Goal: Information Seeking & Learning: Learn about a topic

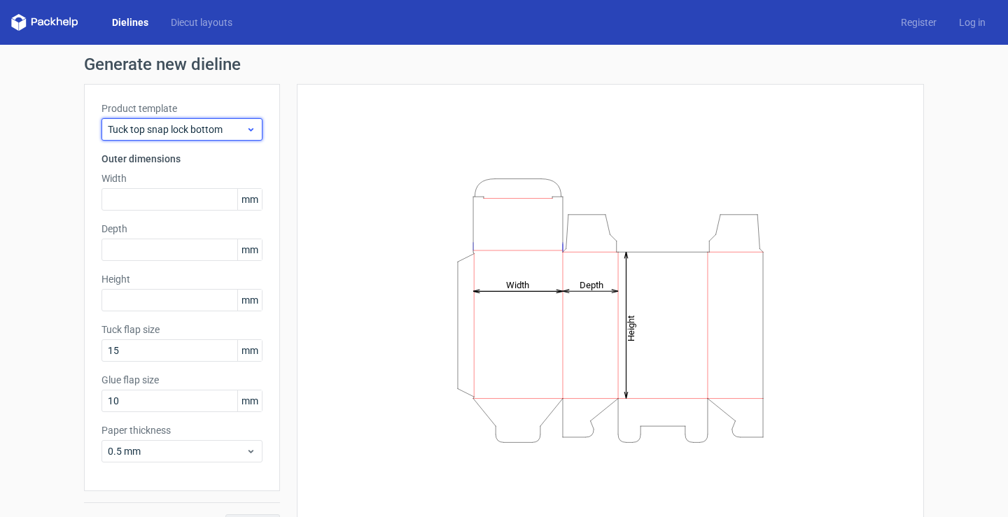
click at [223, 126] on span "Tuck top snap lock bottom" at bounding box center [177, 129] width 138 height 14
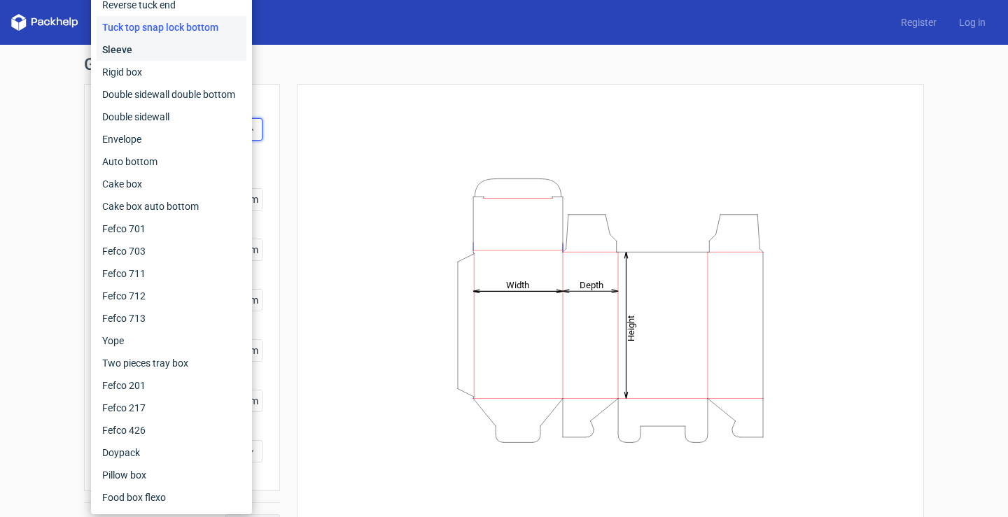
click at [155, 55] on div "Sleeve" at bounding box center [172, 49] width 150 height 22
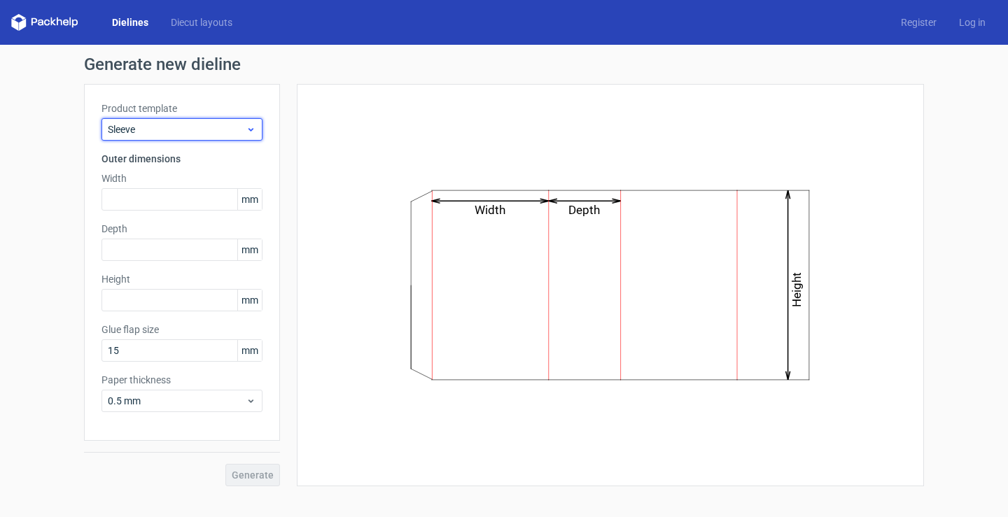
click at [211, 131] on span "Sleeve" at bounding box center [177, 129] width 138 height 14
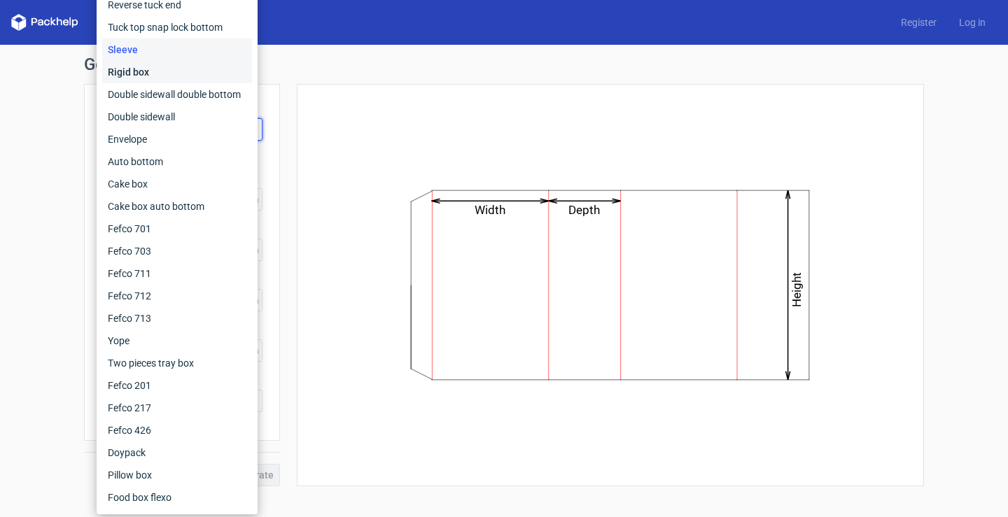
click at [165, 73] on div "Rigid box" at bounding box center [177, 72] width 150 height 22
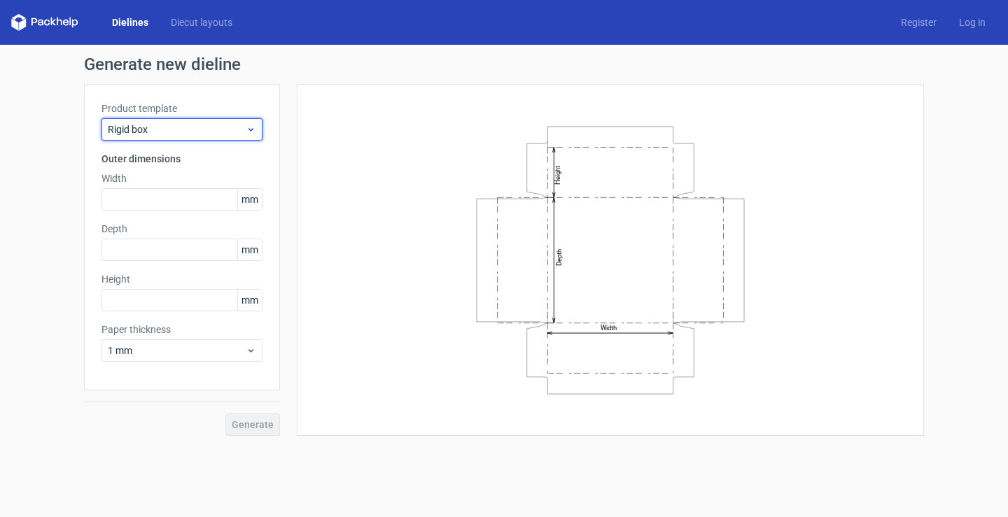
click at [185, 130] on span "Rigid box" at bounding box center [177, 129] width 138 height 14
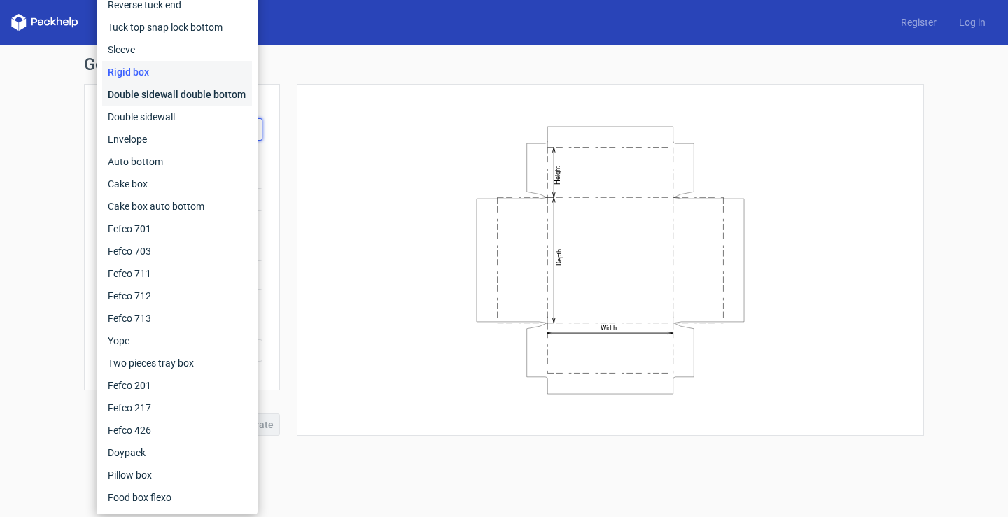
click at [166, 96] on div "Double sidewall double bottom" at bounding box center [177, 94] width 150 height 22
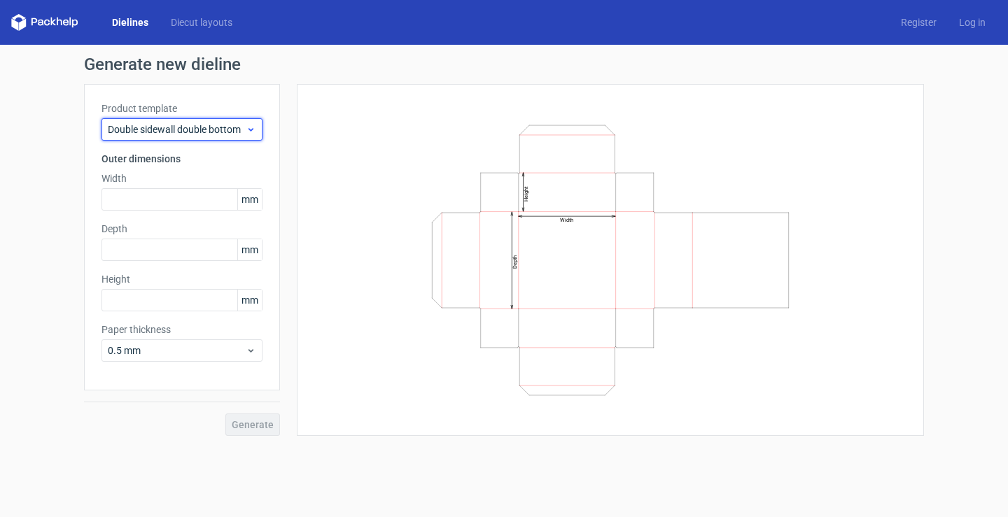
click at [160, 124] on span "Double sidewall double bottom" at bounding box center [177, 129] width 138 height 14
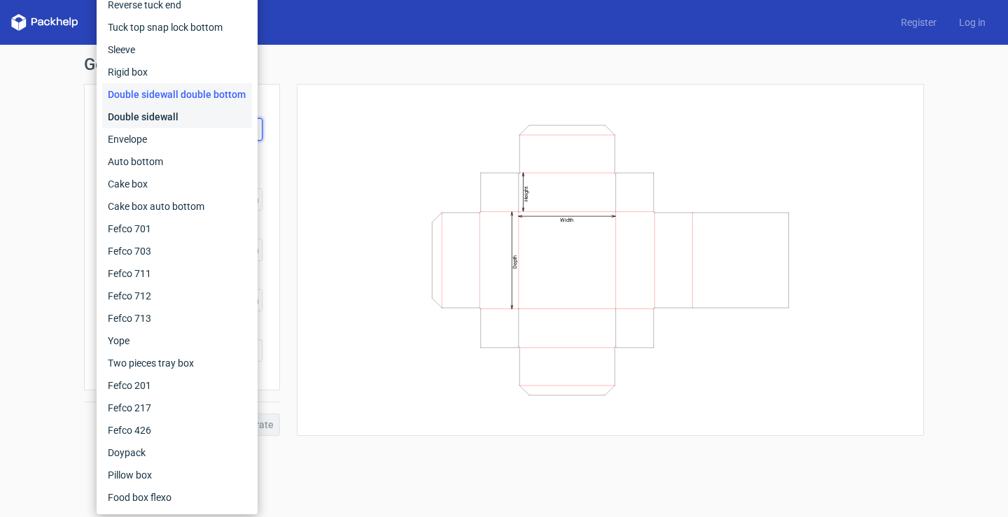
click at [150, 117] on div "Double sidewall" at bounding box center [177, 117] width 150 height 22
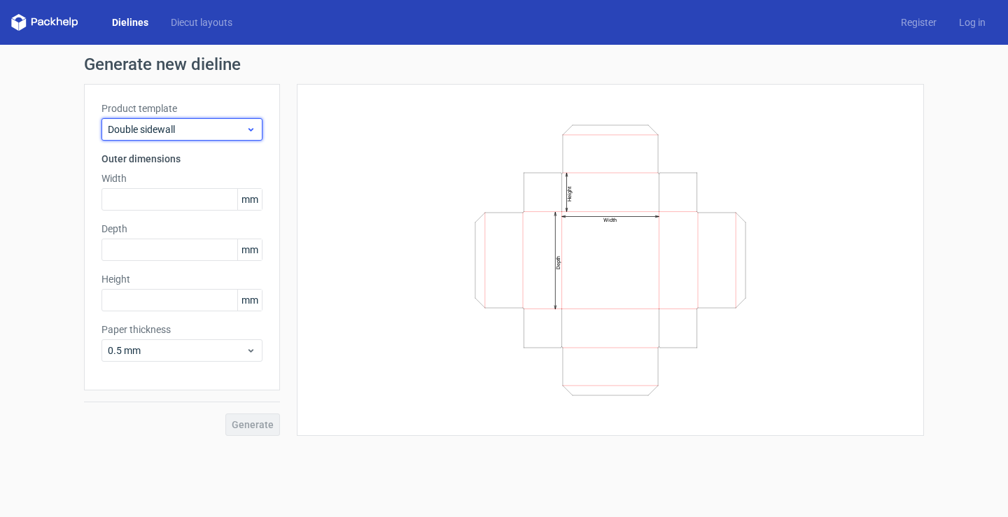
click at [179, 124] on span "Double sidewall" at bounding box center [177, 129] width 138 height 14
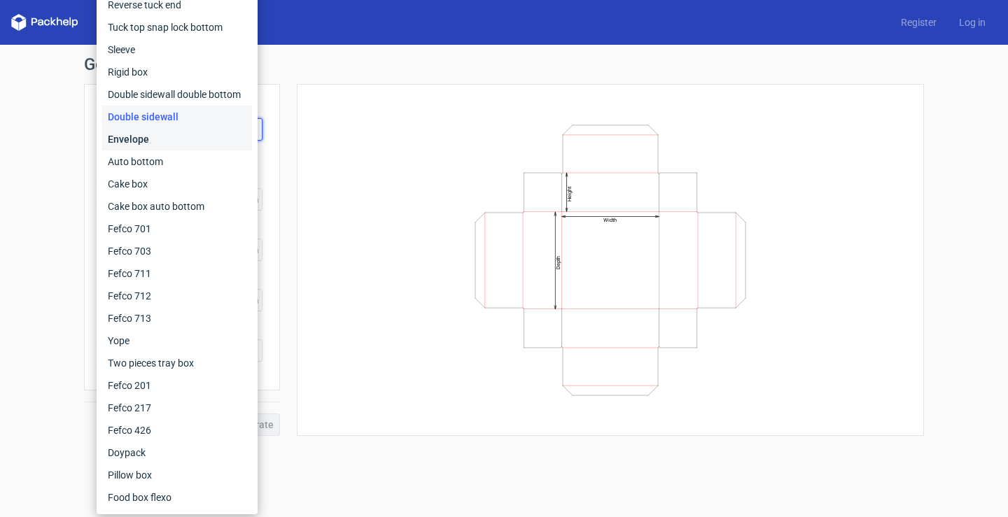
click at [159, 136] on div "Envelope" at bounding box center [177, 139] width 150 height 22
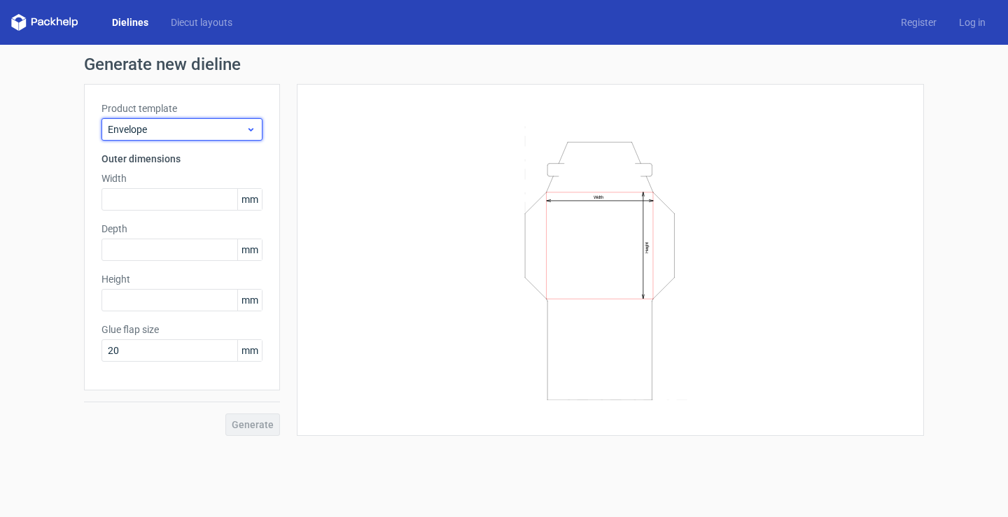
click at [157, 123] on span "Envelope" at bounding box center [177, 129] width 138 height 14
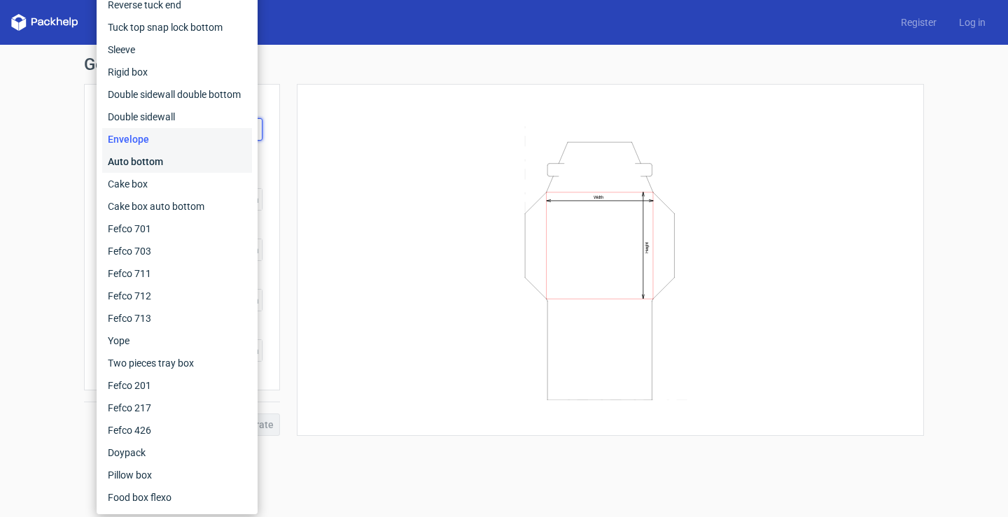
click at [156, 158] on div "Auto bottom" at bounding box center [177, 161] width 150 height 22
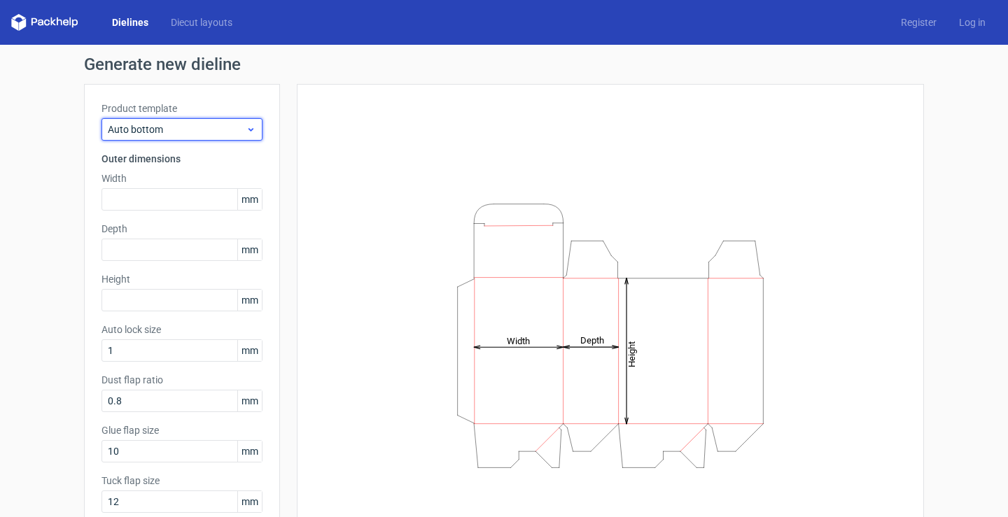
click at [166, 131] on span "Auto bottom" at bounding box center [177, 129] width 138 height 14
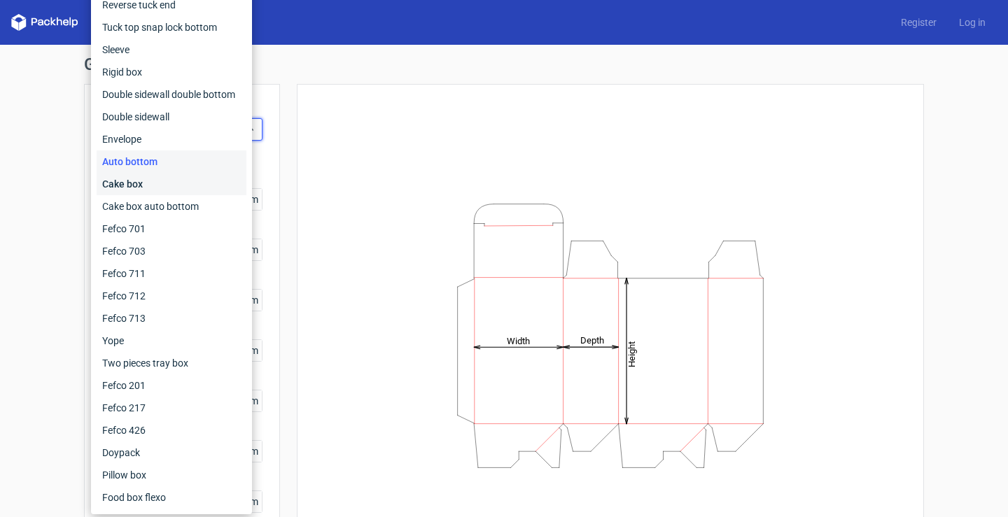
click at [147, 183] on div "Cake box" at bounding box center [172, 184] width 150 height 22
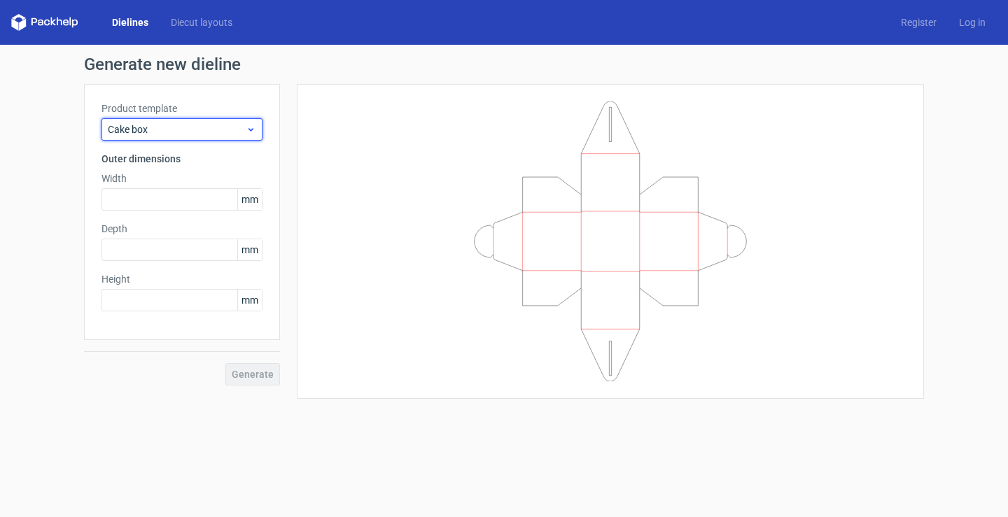
click at [182, 127] on span "Cake box" at bounding box center [177, 129] width 138 height 14
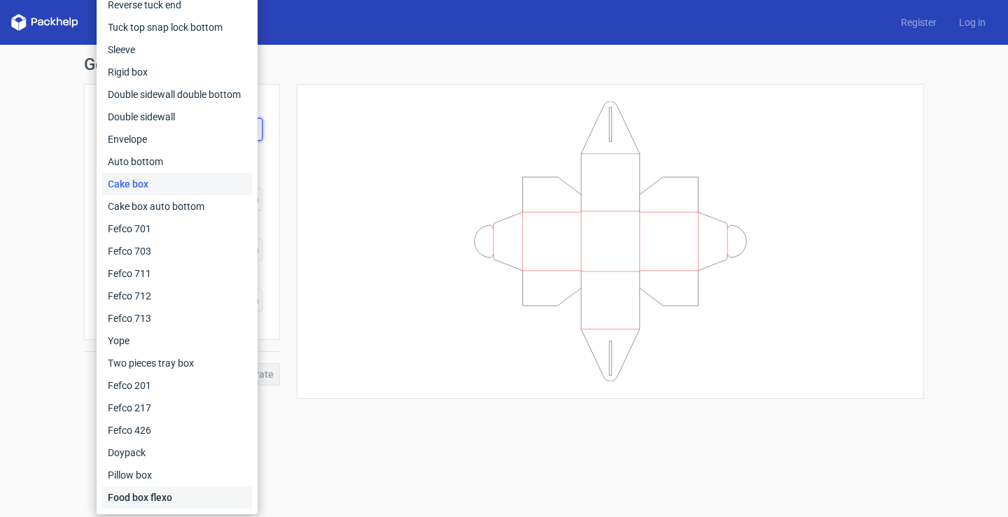
click at [167, 488] on div "Food box flexo" at bounding box center [177, 497] width 150 height 22
